Goal: Book appointment/travel/reservation

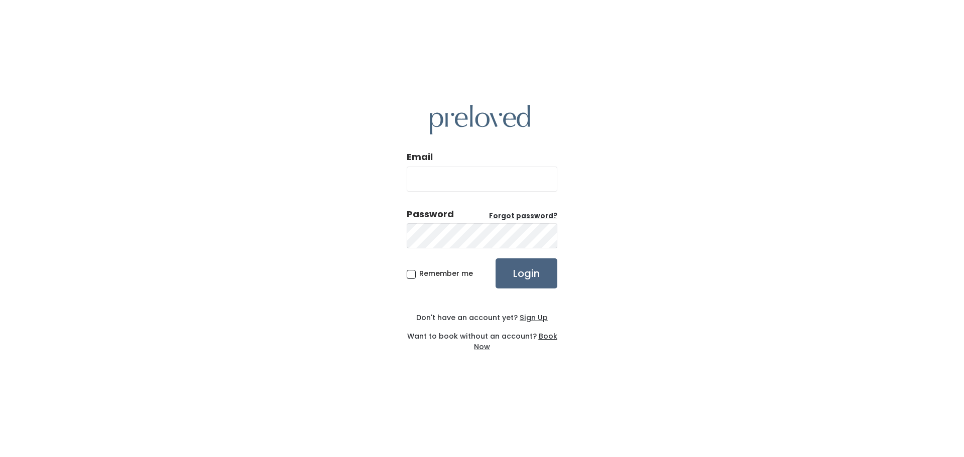
type input "[EMAIL_ADDRESS][PERSON_NAME][DOMAIN_NAME]"
click at [522, 279] on input "Login" at bounding box center [526, 273] width 62 height 30
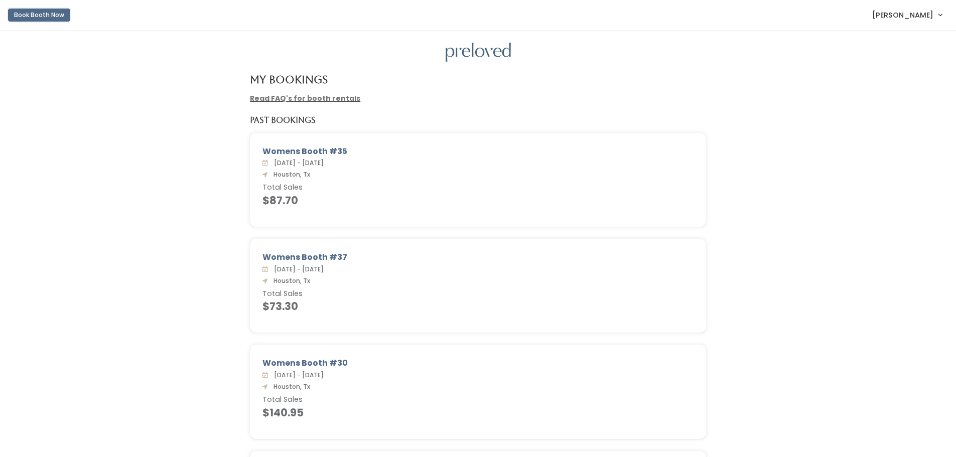
click at [44, 13] on button "Book Booth Now" at bounding box center [39, 15] width 62 height 13
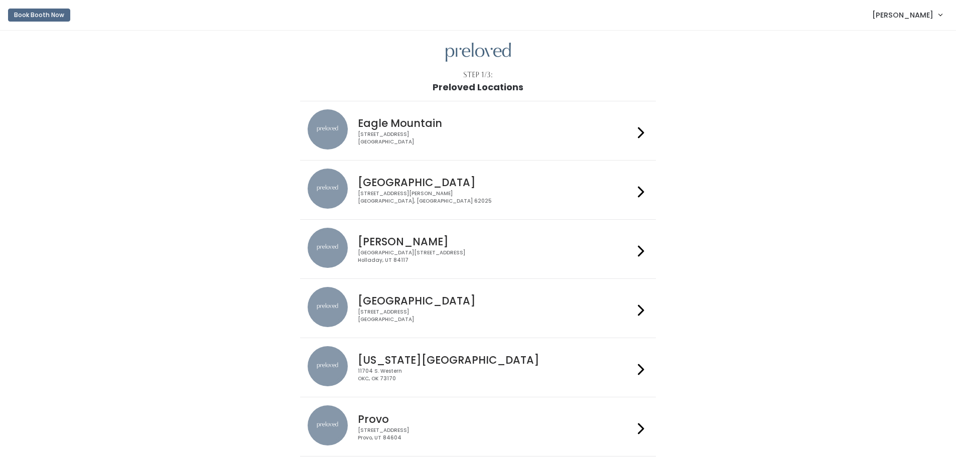
click at [397, 307] on h4 "[GEOGRAPHIC_DATA]" at bounding box center [496, 301] width 276 height 12
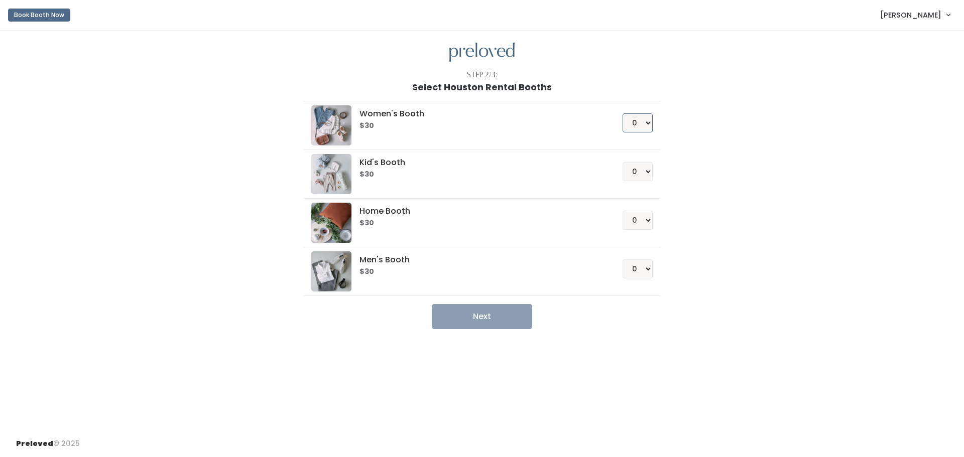
click at [645, 124] on select "0 1 2 3 4" at bounding box center [637, 122] width 30 height 19
select select "1"
click at [622, 113] on select "0 1 2 3 4" at bounding box center [637, 122] width 30 height 19
click at [498, 319] on button "Next" at bounding box center [482, 316] width 100 height 25
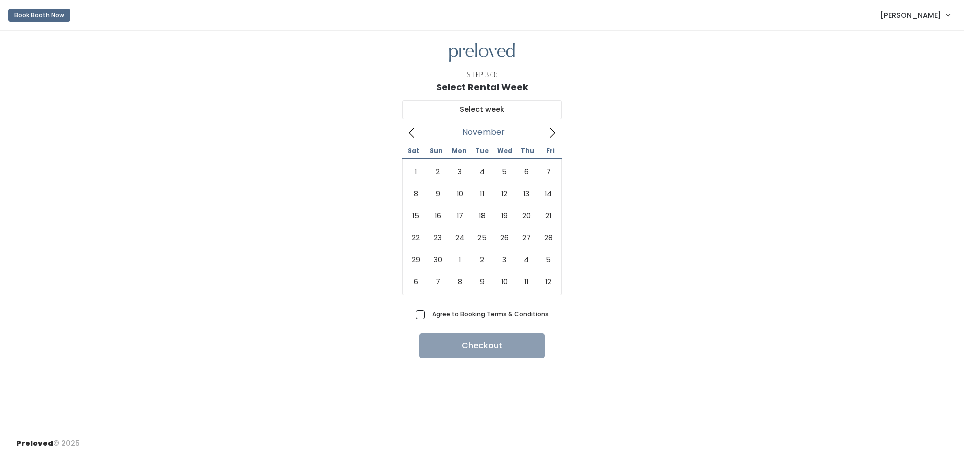
click at [554, 133] on icon at bounding box center [552, 132] width 11 height 11
click at [412, 137] on icon at bounding box center [411, 132] width 11 height 11
